Goal: Information Seeking & Learning: Understand process/instructions

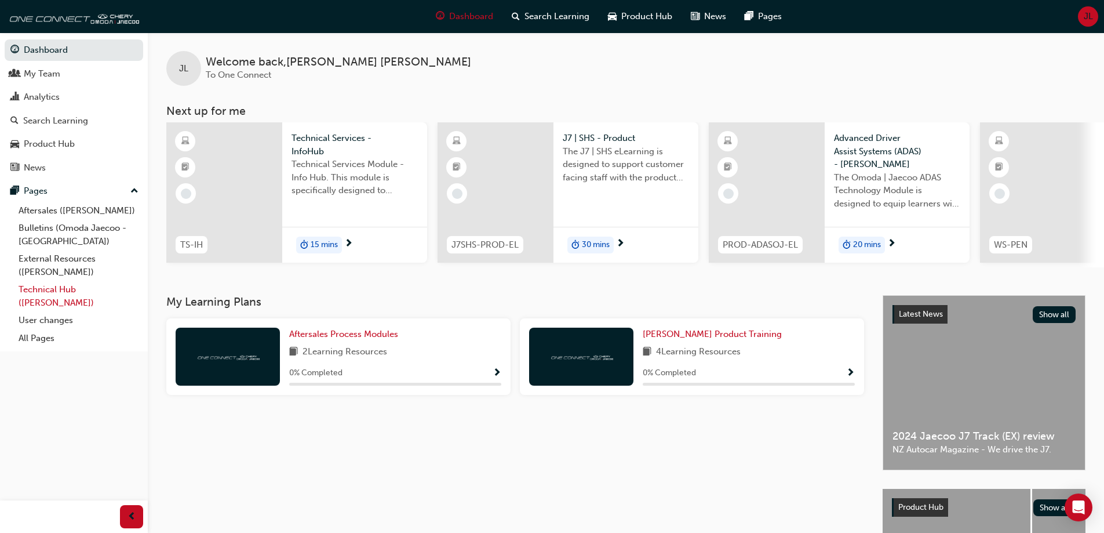
click at [100, 289] on link "Technical Hub ([PERSON_NAME])" at bounding box center [78, 295] width 129 height 31
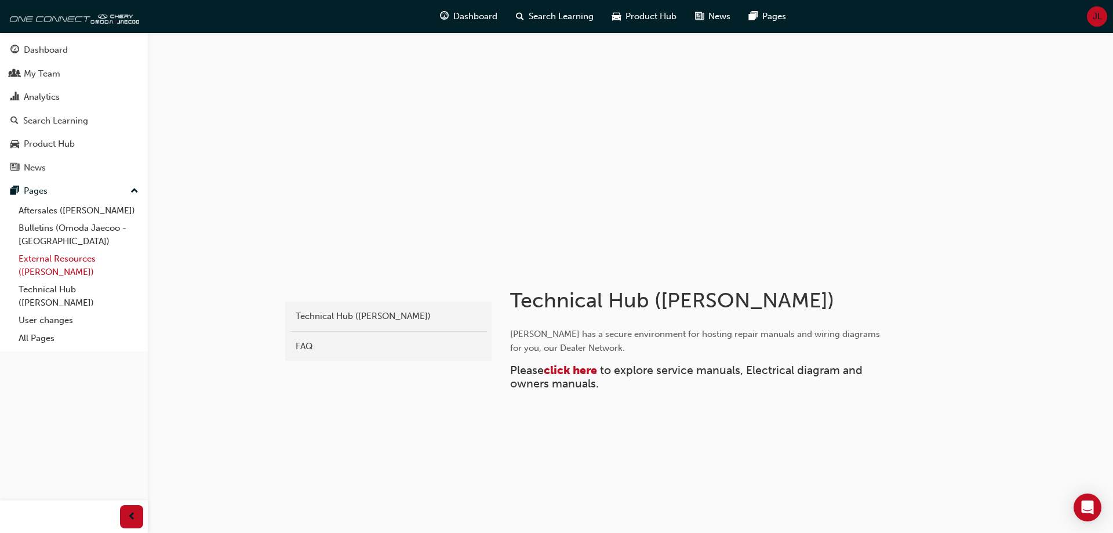
click at [89, 264] on link "External Resources ([PERSON_NAME])" at bounding box center [78, 265] width 129 height 31
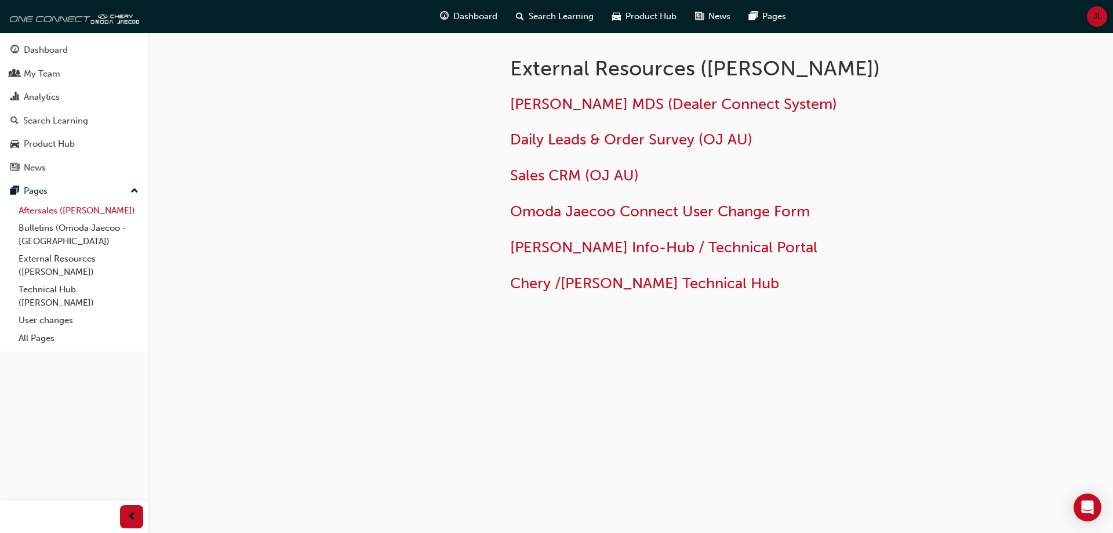
click at [114, 212] on link "Aftersales ([PERSON_NAME])" at bounding box center [78, 211] width 129 height 18
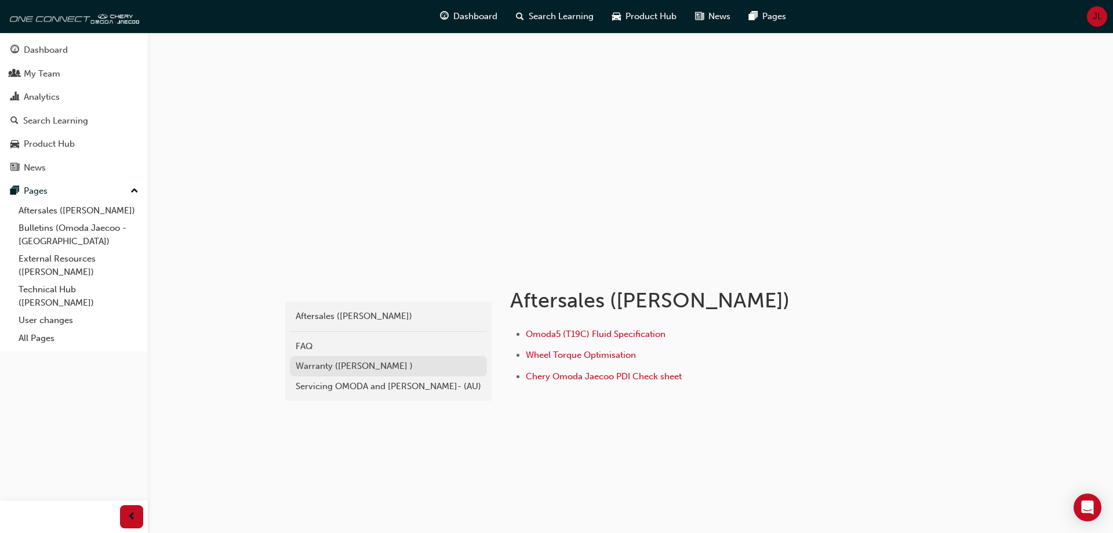
click at [374, 367] on div "Warranty ([PERSON_NAME] )" at bounding box center [388, 365] width 185 height 13
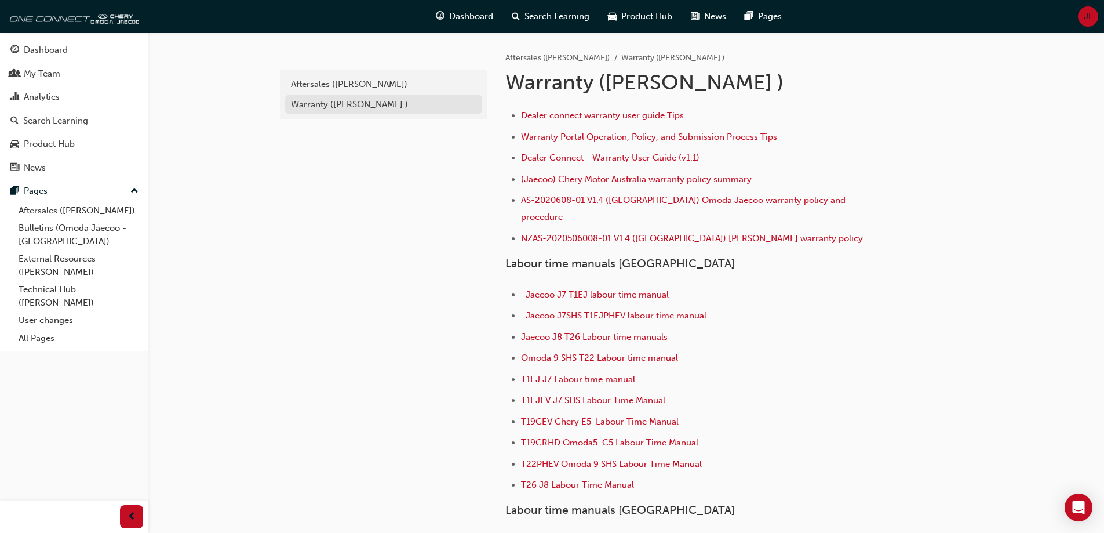
click at [331, 103] on div "Warranty ([PERSON_NAME] )" at bounding box center [383, 104] width 185 height 13
click at [539, 134] on span "Warranty Portal Operation, Policy, and Submission Process Tips" at bounding box center [649, 137] width 256 height 10
